Goal: Navigation & Orientation: Find specific page/section

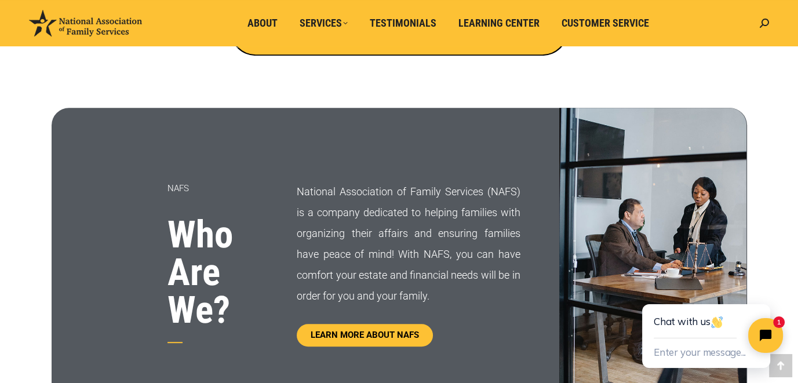
scroll to position [638, 0]
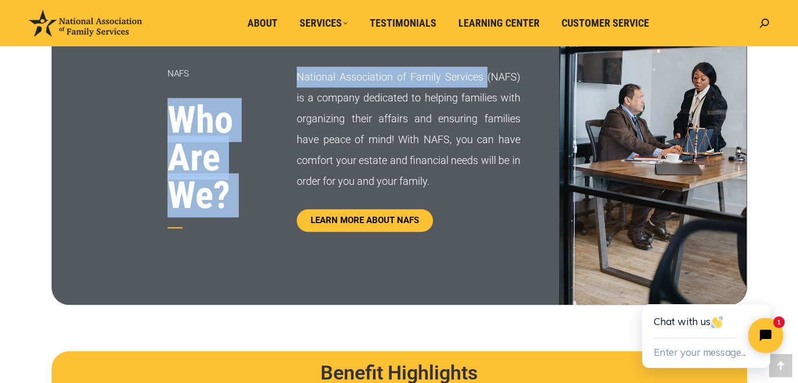
drag, startPoint x: 296, startPoint y: 74, endPoint x: 486, endPoint y: 77, distance: 190.8
click at [486, 77] on div "NAFS Who Are We? National Association of Family Services (NAFS) is a company de…" at bounding box center [400, 149] width 696 height 312
copy div "Who Are We? National Association of Family Services"
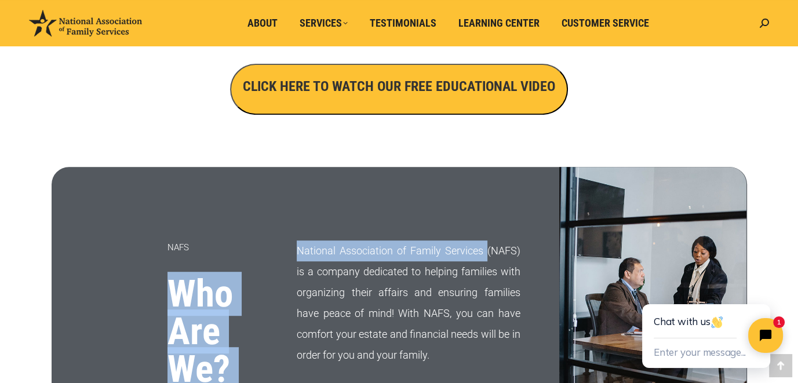
scroll to position [348, 0]
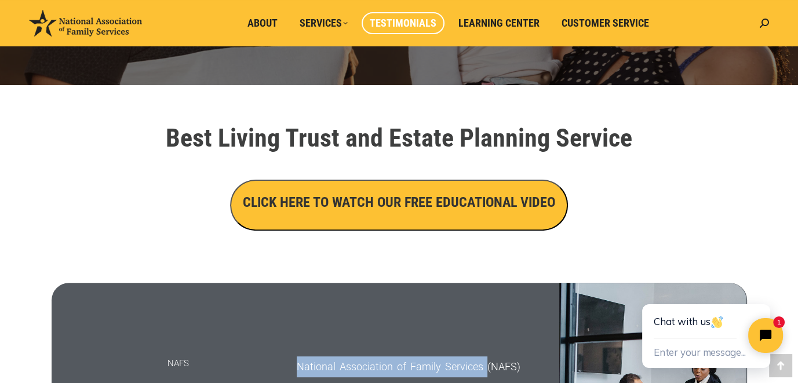
click at [402, 21] on span "Testimonials" at bounding box center [403, 23] width 67 height 13
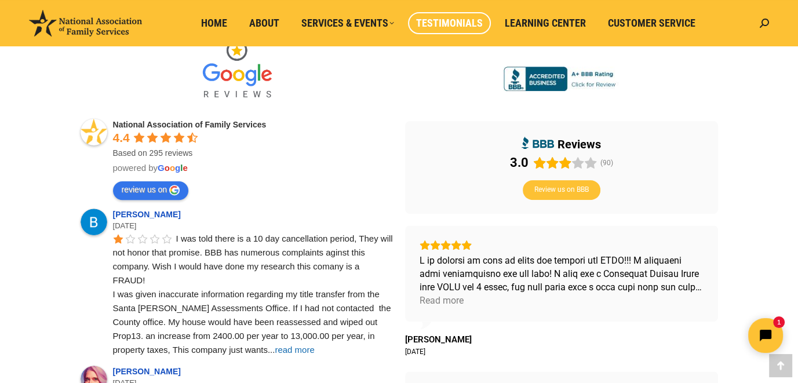
scroll to position [348, 0]
